Goal: Check status

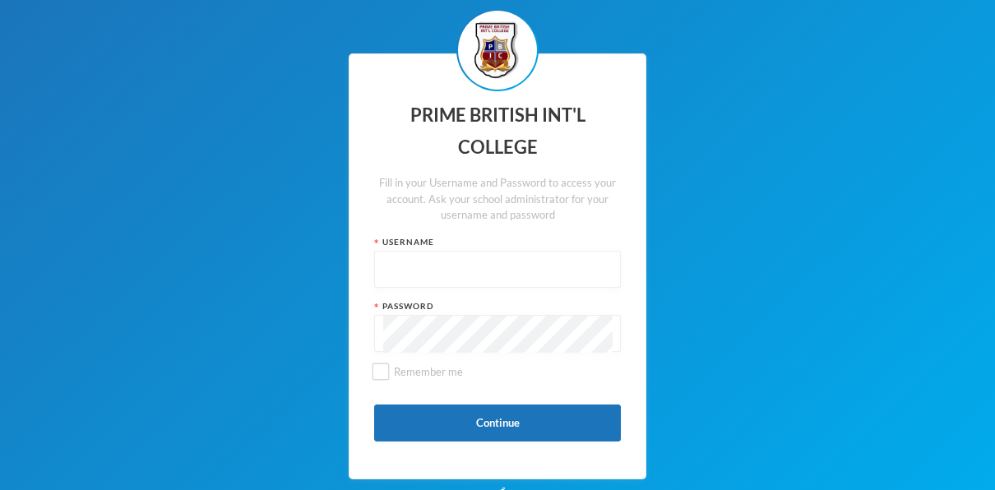
click at [411, 267] on input "text" at bounding box center [497, 270] width 229 height 37
click at [401, 267] on input "text" at bounding box center [497, 270] width 229 height 37
type input "pbic-23-0028"
click at [381, 364] on input "Remember me" at bounding box center [381, 372] width 17 height 17
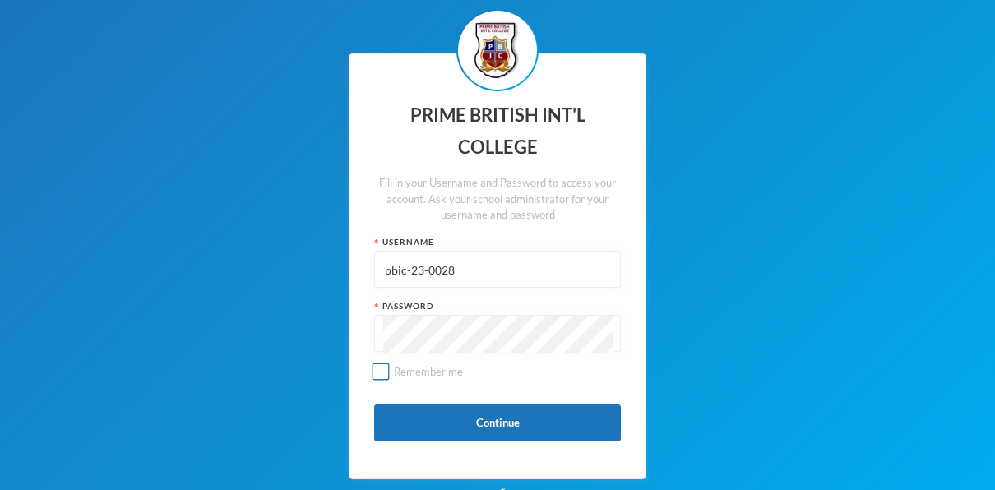
checkbox input "true"
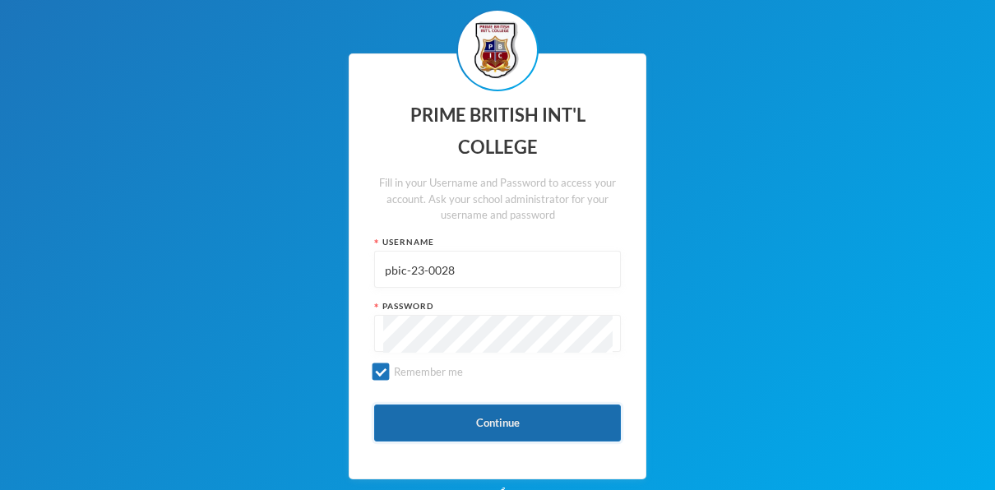
click at [430, 415] on button "Continue" at bounding box center [497, 423] width 247 height 37
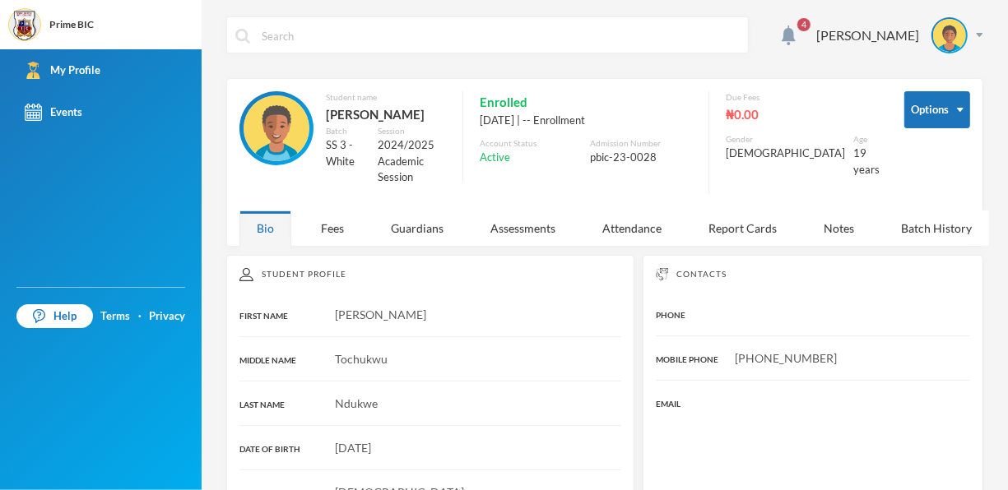
click at [740, 199] on div "Student name Ndukwe, John Tochukwu Batch SS 3 - White Session 2024/2025 Academi…" at bounding box center [559, 146] width 640 height 111
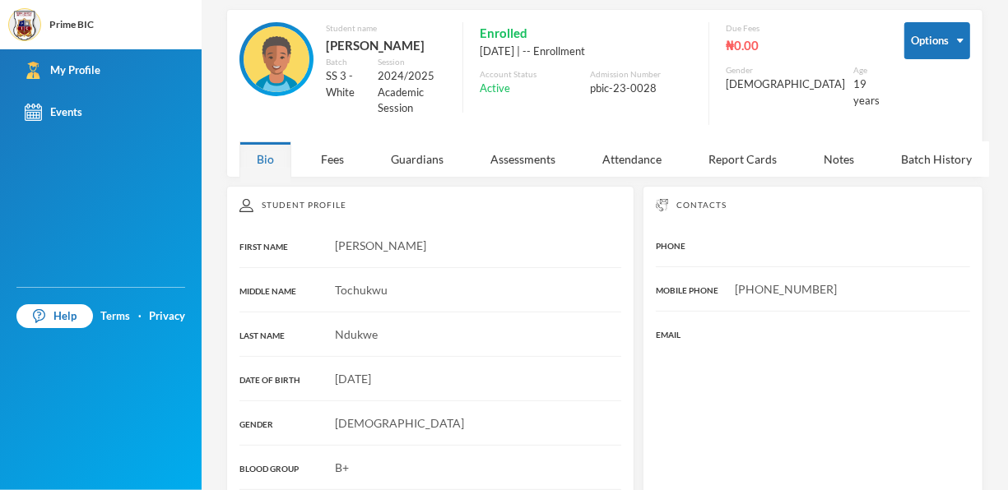
scroll to position [63, 0]
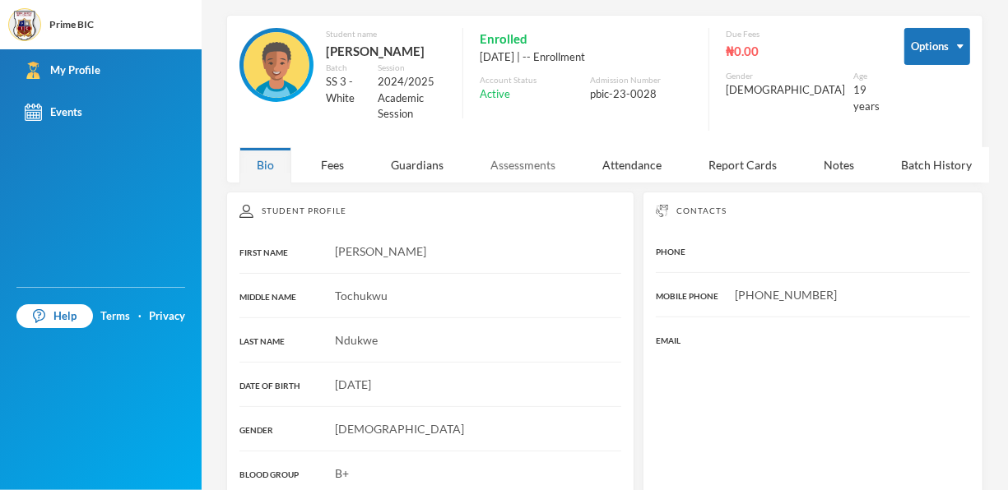
click at [531, 183] on div "Assessments" at bounding box center [523, 164] width 100 height 35
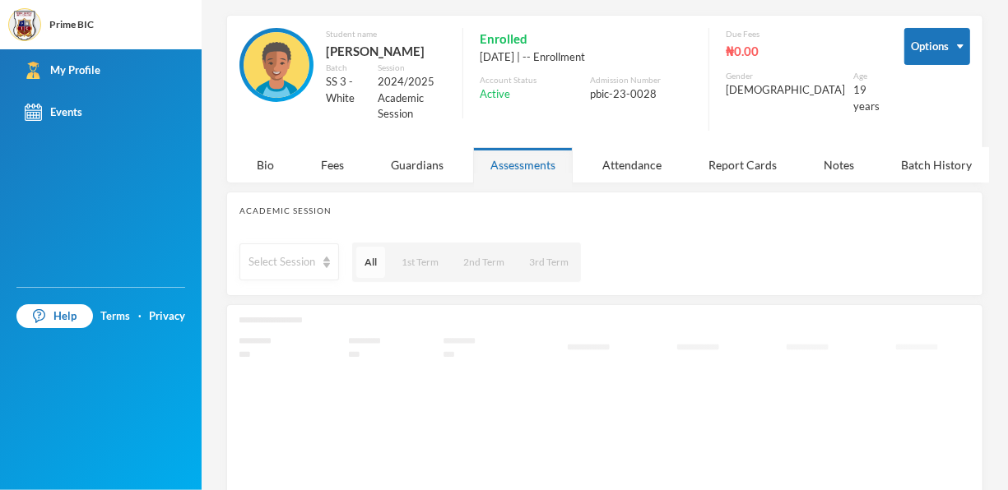
click at [373, 278] on button "All" at bounding box center [370, 262] width 29 height 31
click at [652, 183] on div "Attendance" at bounding box center [632, 164] width 94 height 35
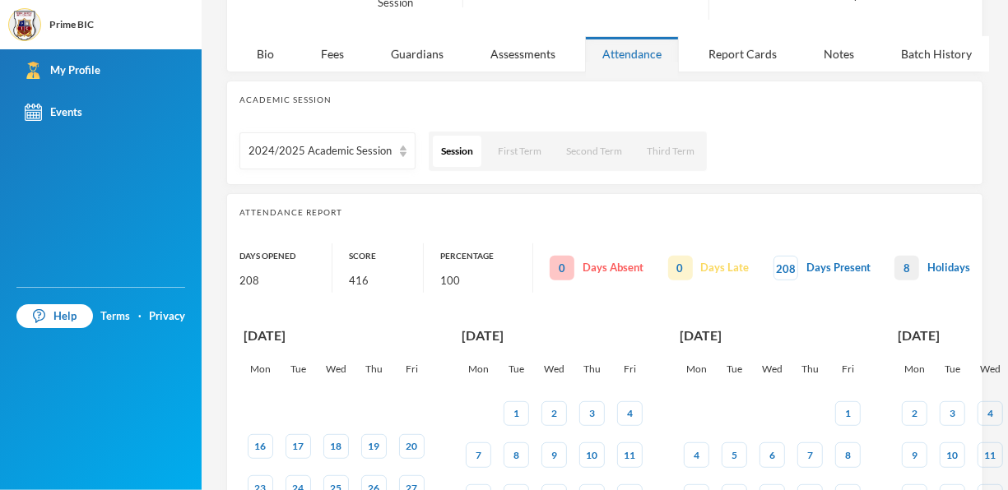
scroll to position [162, 0]
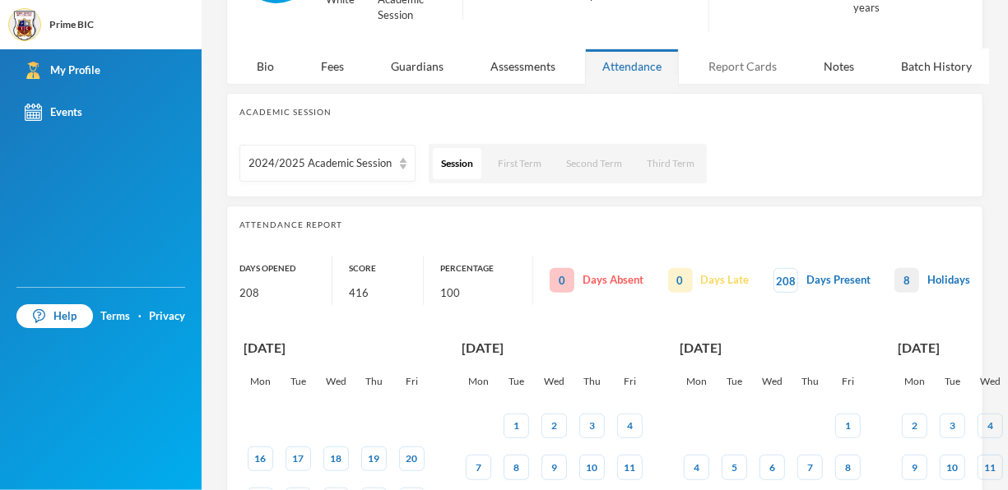
click at [708, 84] on div "Report Cards" at bounding box center [742, 66] width 103 height 35
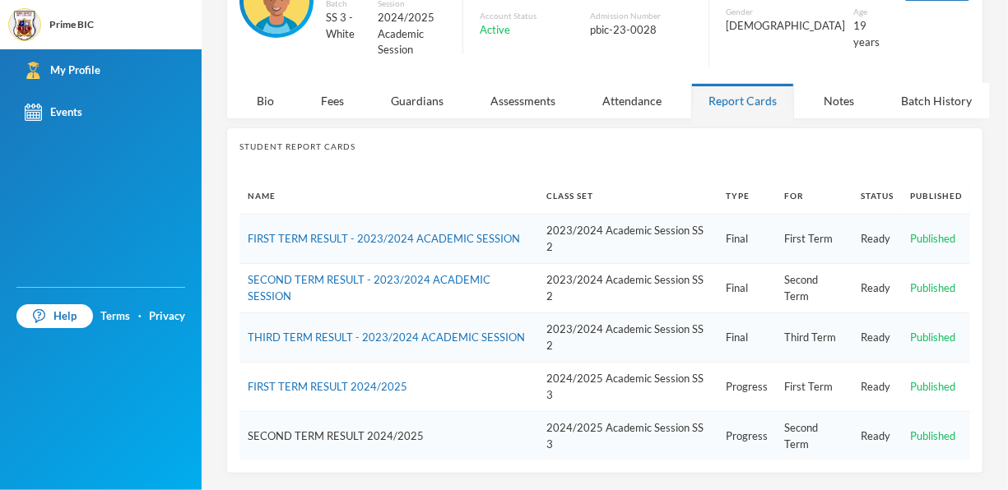
click at [394, 441] on link "SECOND TERM RESULT 2024/2025" at bounding box center [336, 435] width 176 height 13
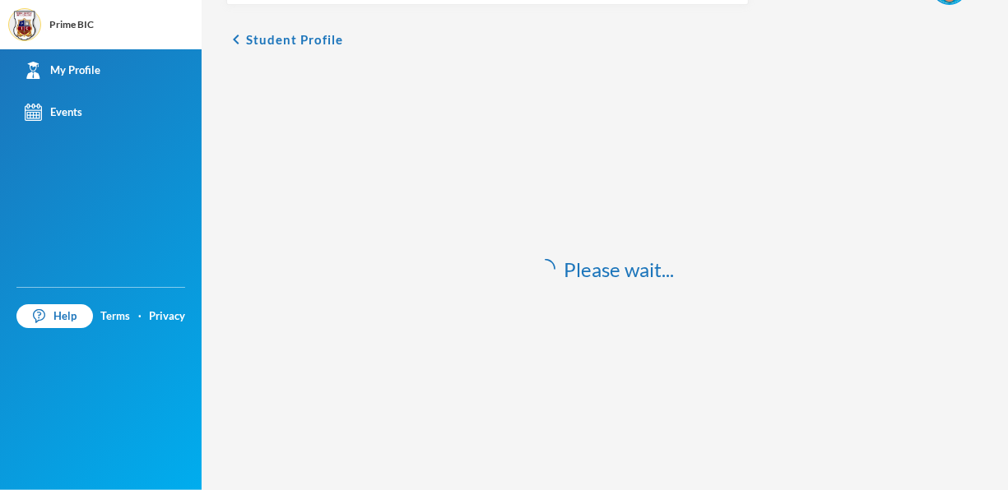
scroll to position [49, 0]
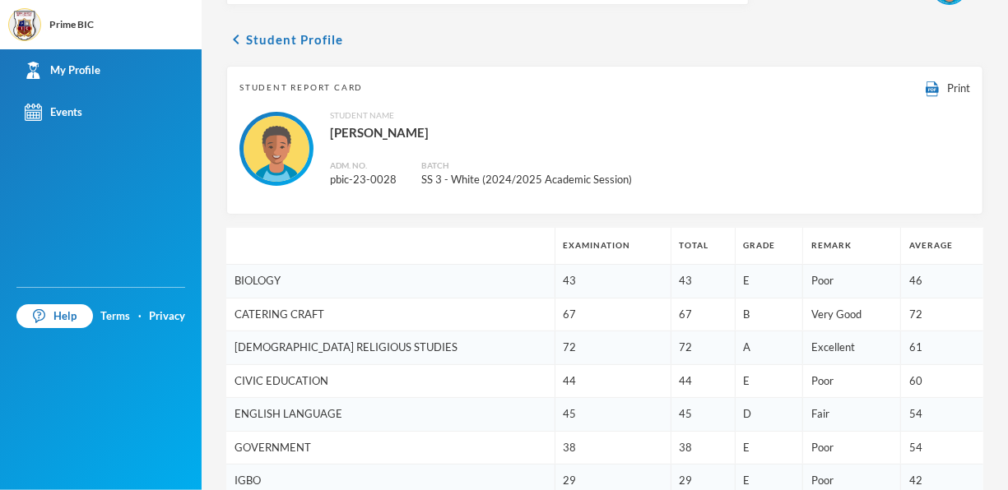
click at [394, 441] on td "GOVERNMENT" at bounding box center [390, 448] width 328 height 34
click at [245, 43] on icon "chevron_left" at bounding box center [236, 40] width 20 height 20
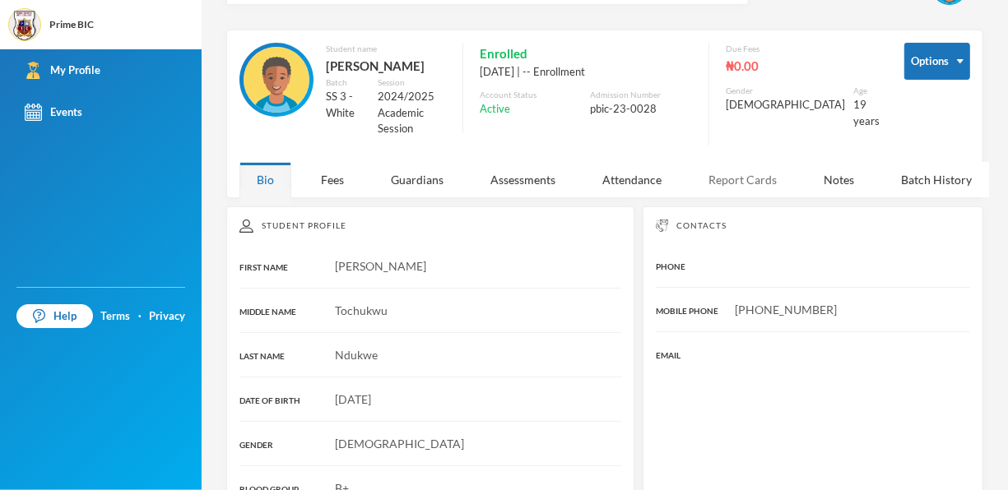
click at [741, 197] on div "Report Cards" at bounding box center [742, 179] width 103 height 35
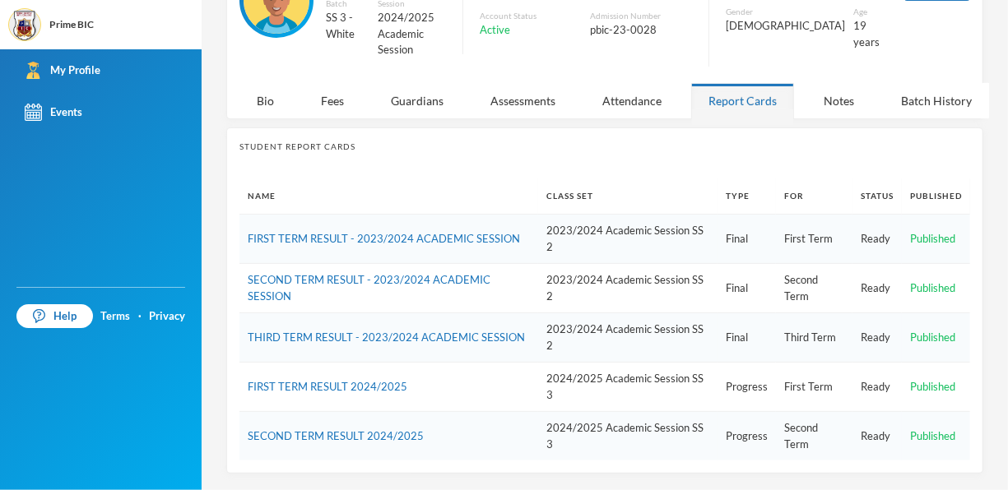
scroll to position [146, 0]
click at [415, 438] on link "SECOND TERM RESULT 2024/2025" at bounding box center [336, 435] width 176 height 13
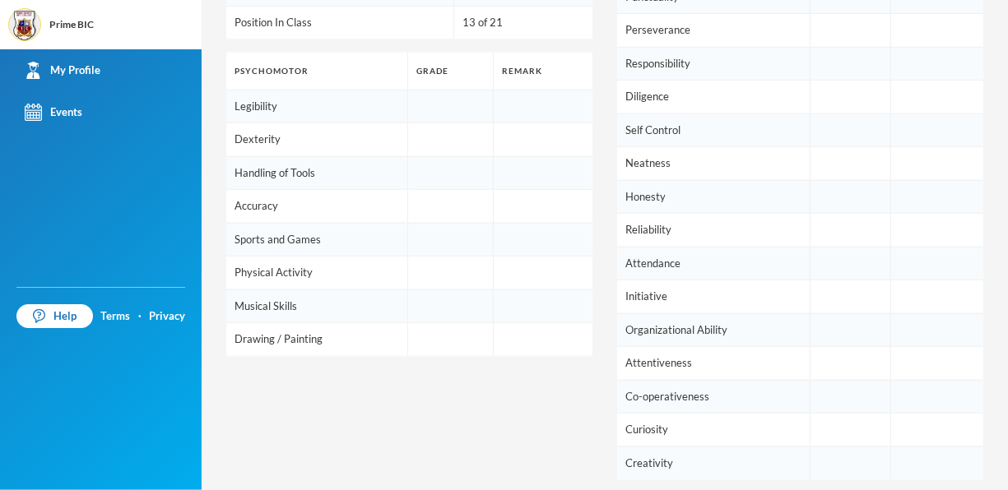
scroll to position [712, 0]
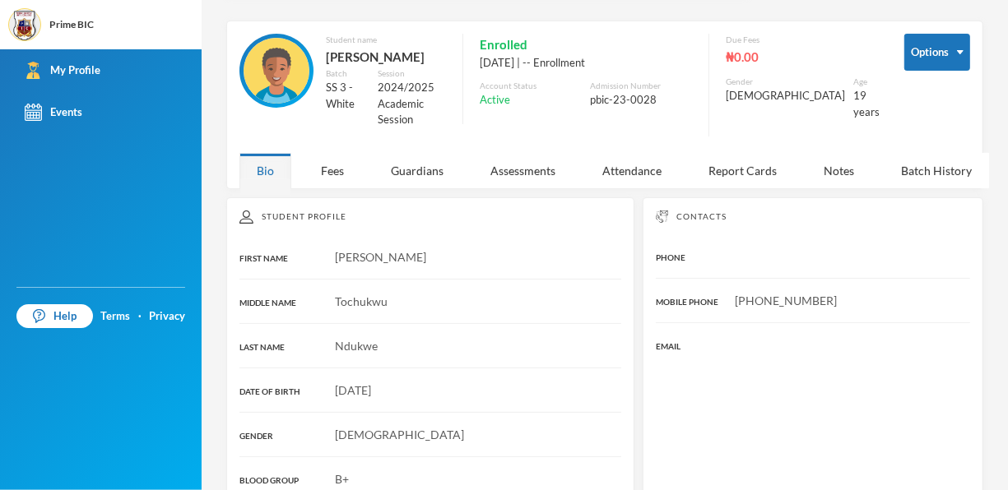
scroll to position [371, 0]
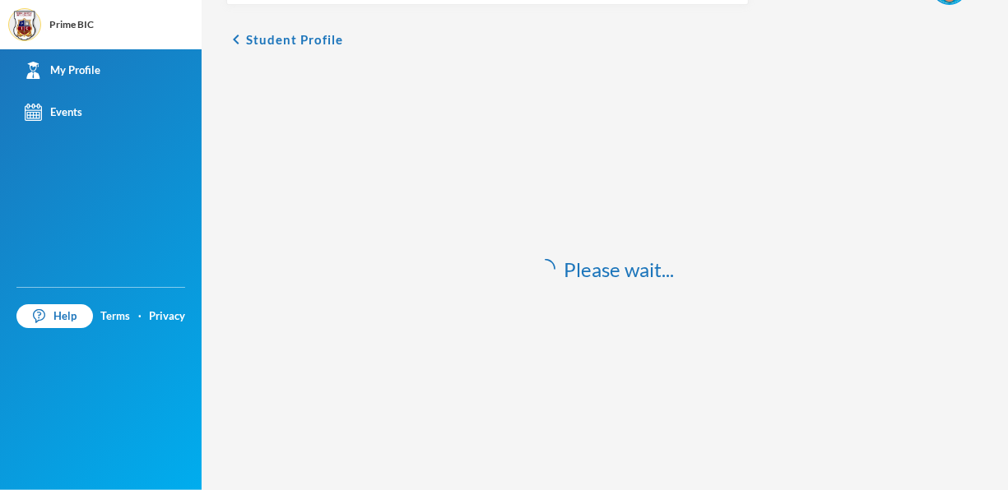
scroll to position [49, 0]
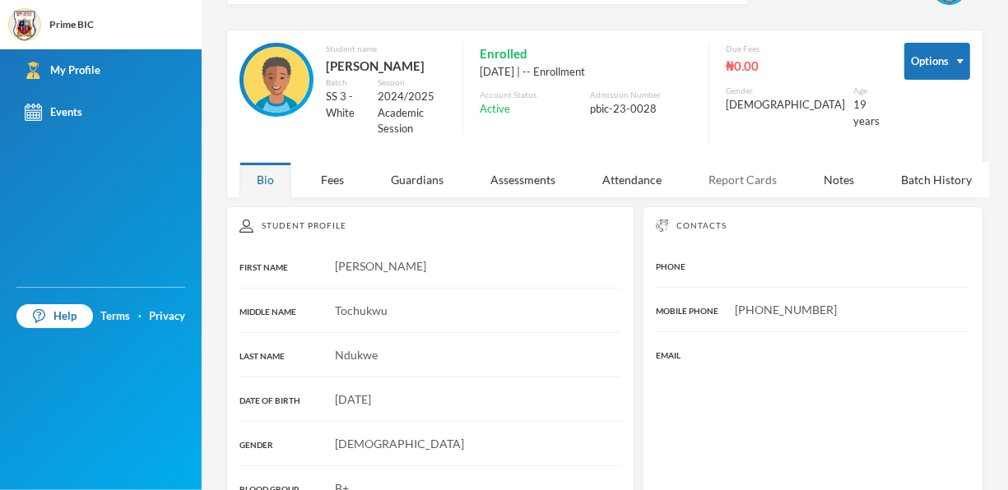
click at [738, 197] on div "Report Cards" at bounding box center [742, 179] width 103 height 35
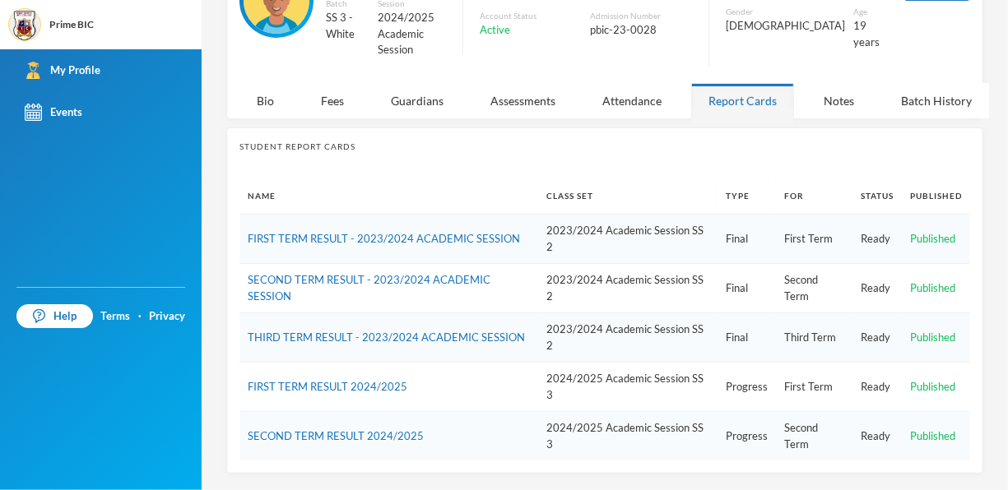
scroll to position [146, 0]
click at [401, 444] on td "SECOND TERM RESULT 2024/2025" at bounding box center [388, 436] width 299 height 49
click at [404, 440] on link "SECOND TERM RESULT 2024/2025" at bounding box center [336, 435] width 176 height 13
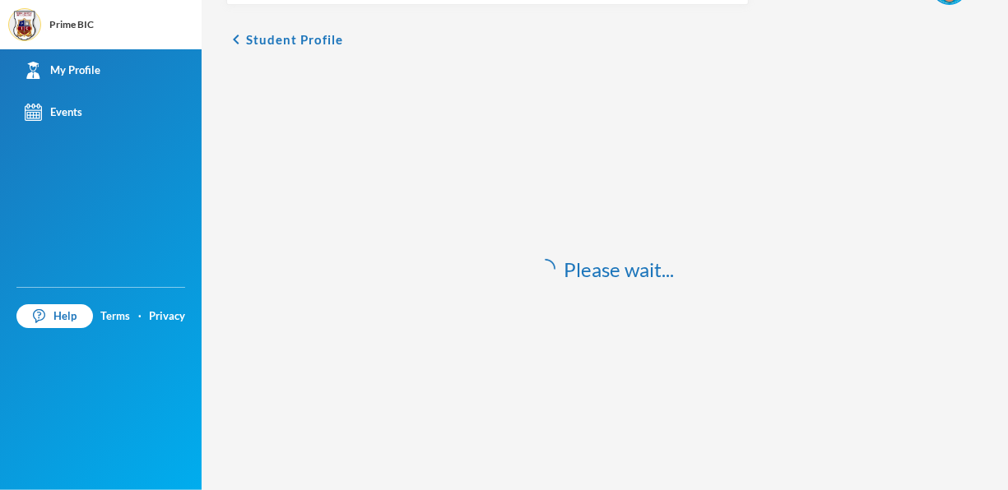
scroll to position [49, 0]
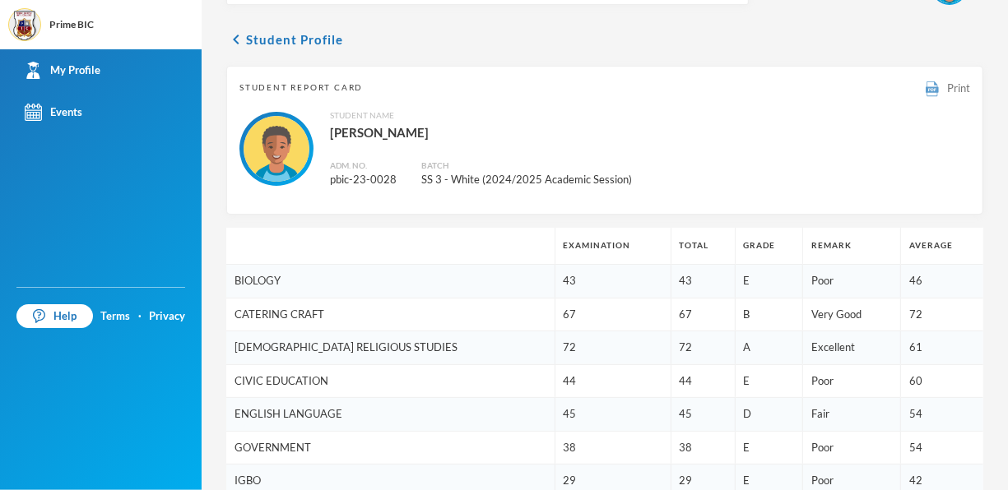
click at [926, 91] on div "Print" at bounding box center [947, 88] width 44 height 18
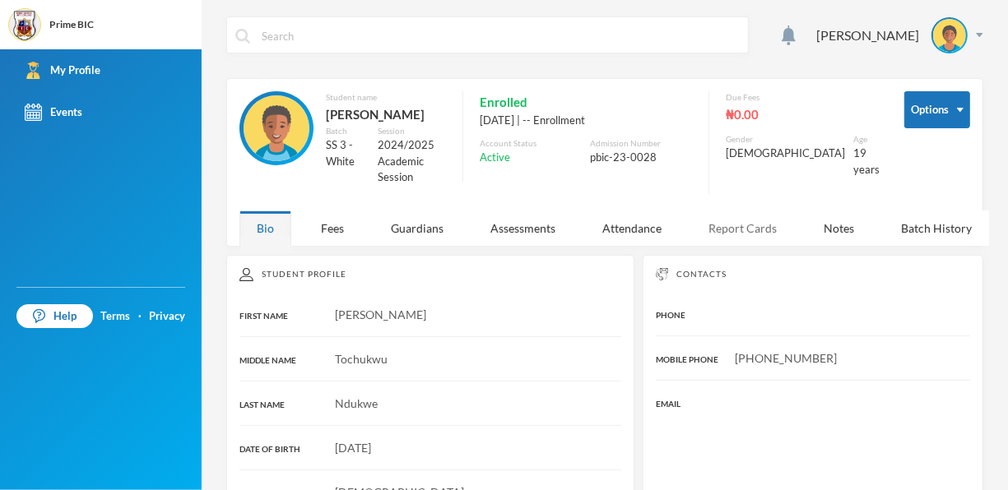
click at [752, 240] on div "Report Cards" at bounding box center [742, 228] width 103 height 35
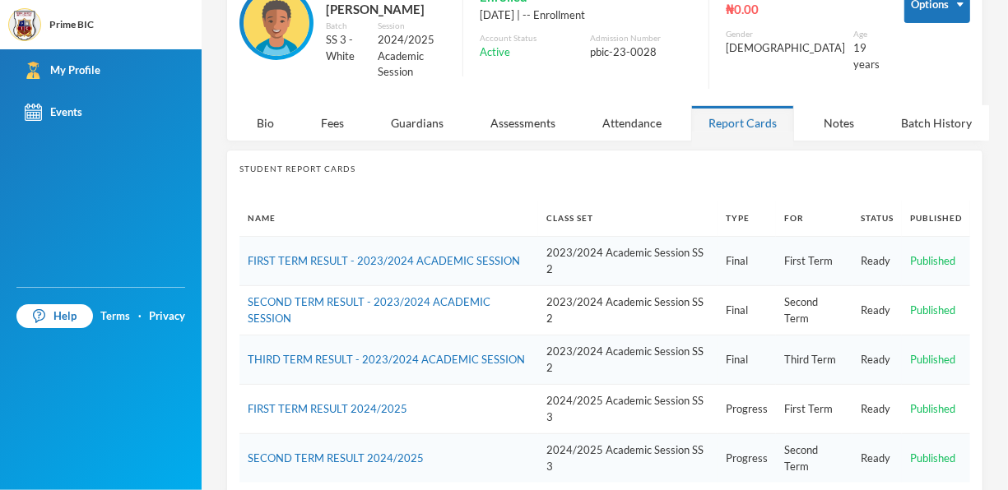
scroll to position [107, 0]
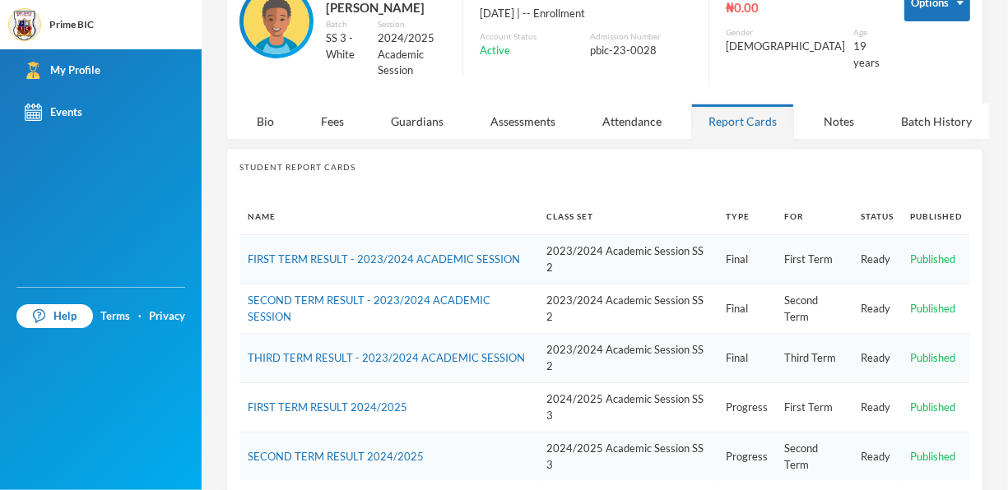
click at [361, 433] on td "FIRST TERM RESULT 2024/2025" at bounding box center [388, 407] width 299 height 49
click at [369, 414] on link "FIRST TERM RESULT 2024/2025" at bounding box center [328, 407] width 160 height 13
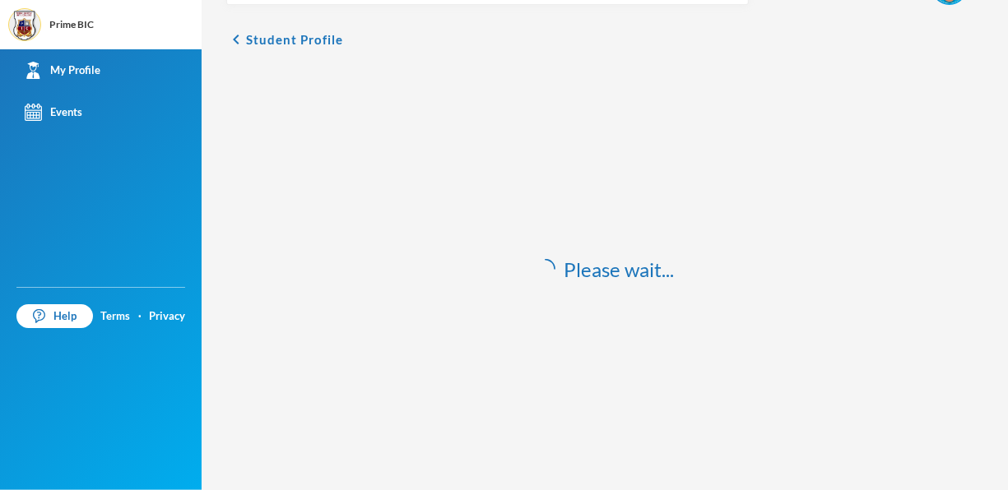
scroll to position [49, 0]
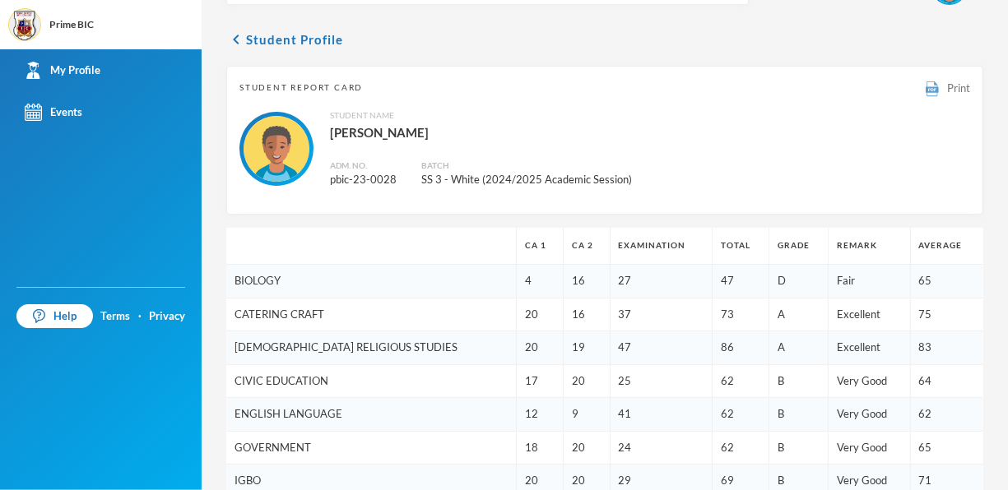
click at [925, 86] on img at bounding box center [931, 89] width 13 height 16
